Goal: Task Accomplishment & Management: Manage account settings

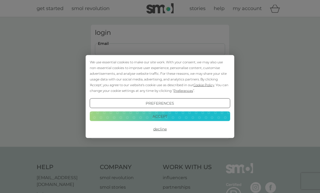
type input "lou_howe_@hotmail.com"
click at [160, 85] on button "Login" at bounding box center [160, 86] width 130 height 16
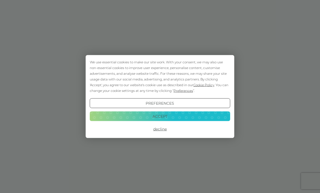
click at [198, 116] on button "Accept" at bounding box center [160, 116] width 141 height 10
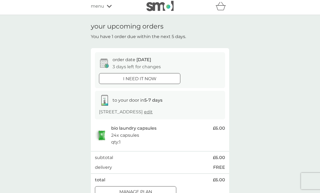
scroll to position [13, 0]
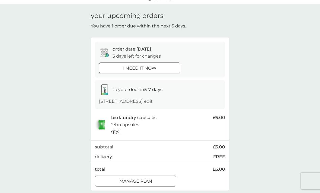
click at [164, 185] on div "Manage plan" at bounding box center [135, 180] width 81 height 7
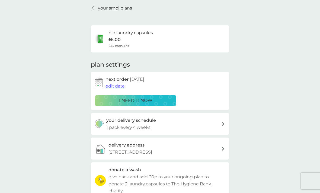
scroll to position [21, 0]
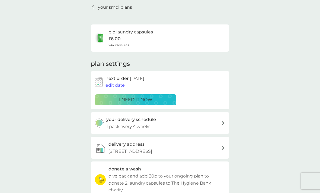
click at [118, 84] on span "edit date" at bounding box center [115, 84] width 19 height 5
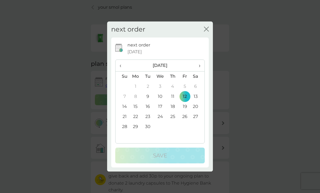
click at [201, 65] on th "›" at bounding box center [198, 66] width 14 height 12
click at [126, 106] on td "12" at bounding box center [123, 106] width 14 height 10
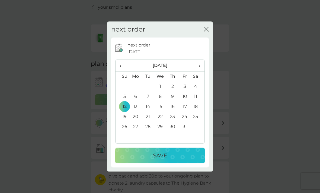
click at [187, 95] on td "10" at bounding box center [185, 96] width 12 height 10
click at [171, 157] on div "Save" at bounding box center [160, 155] width 79 height 9
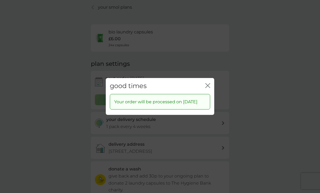
click at [207, 83] on icon "close" at bounding box center [207, 85] width 5 height 5
